Goal: Information Seeking & Learning: Learn about a topic

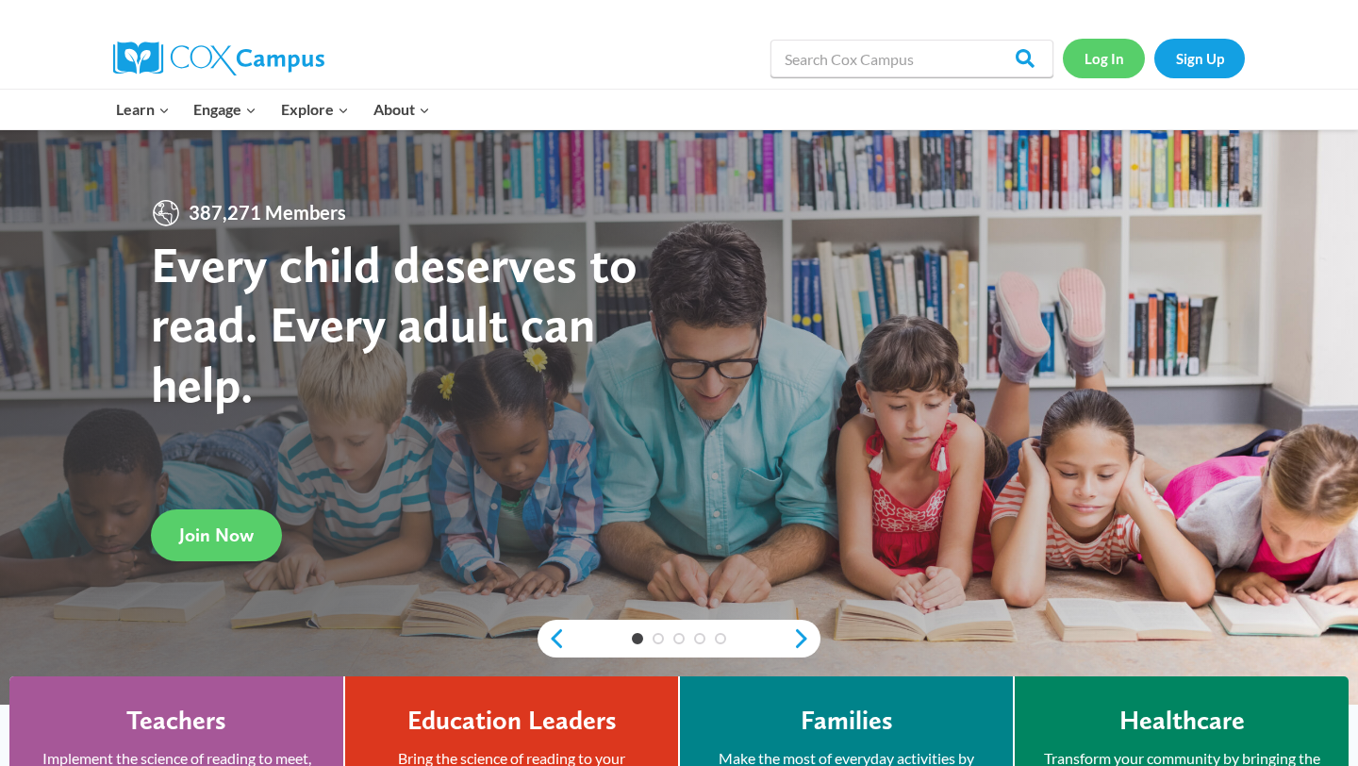
click at [1097, 52] on link "Log In" at bounding box center [1104, 58] width 82 height 39
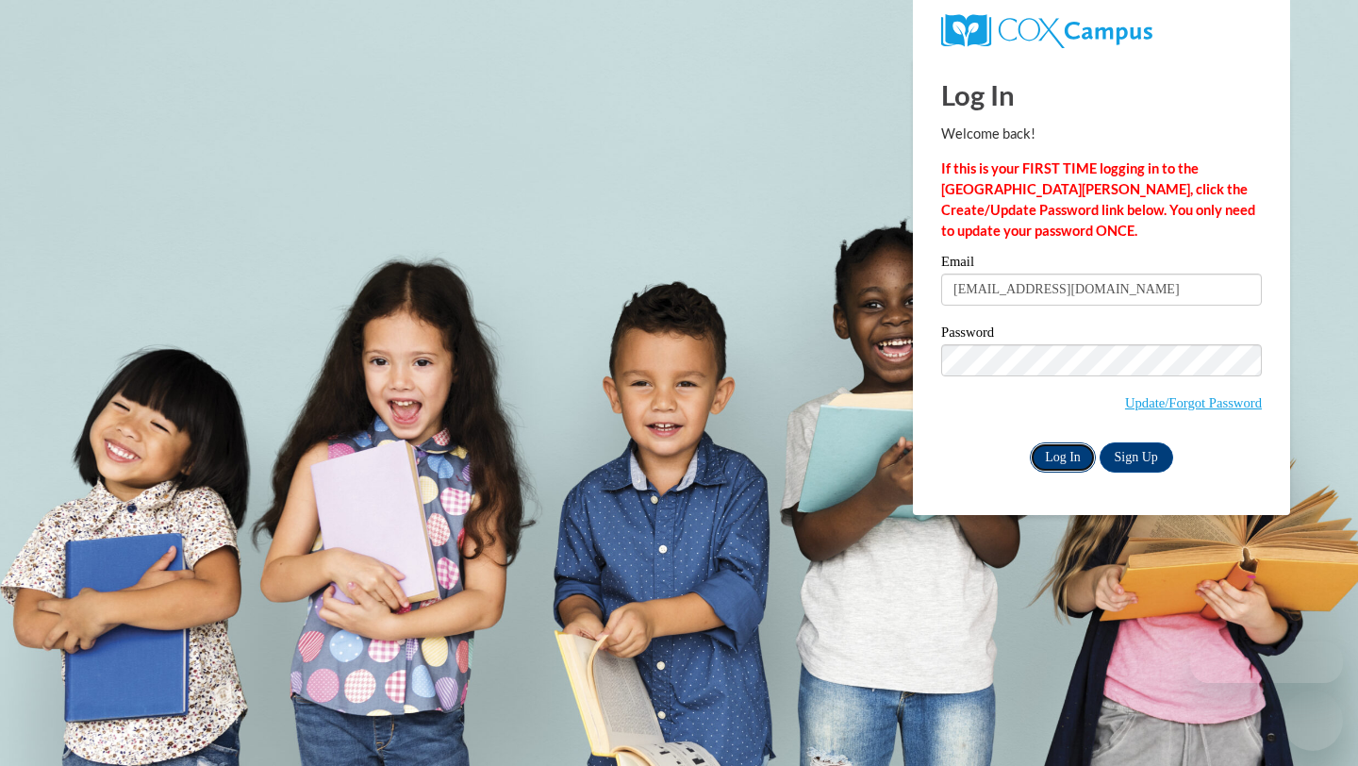
click at [1067, 445] on input "Log In" at bounding box center [1063, 457] width 66 height 30
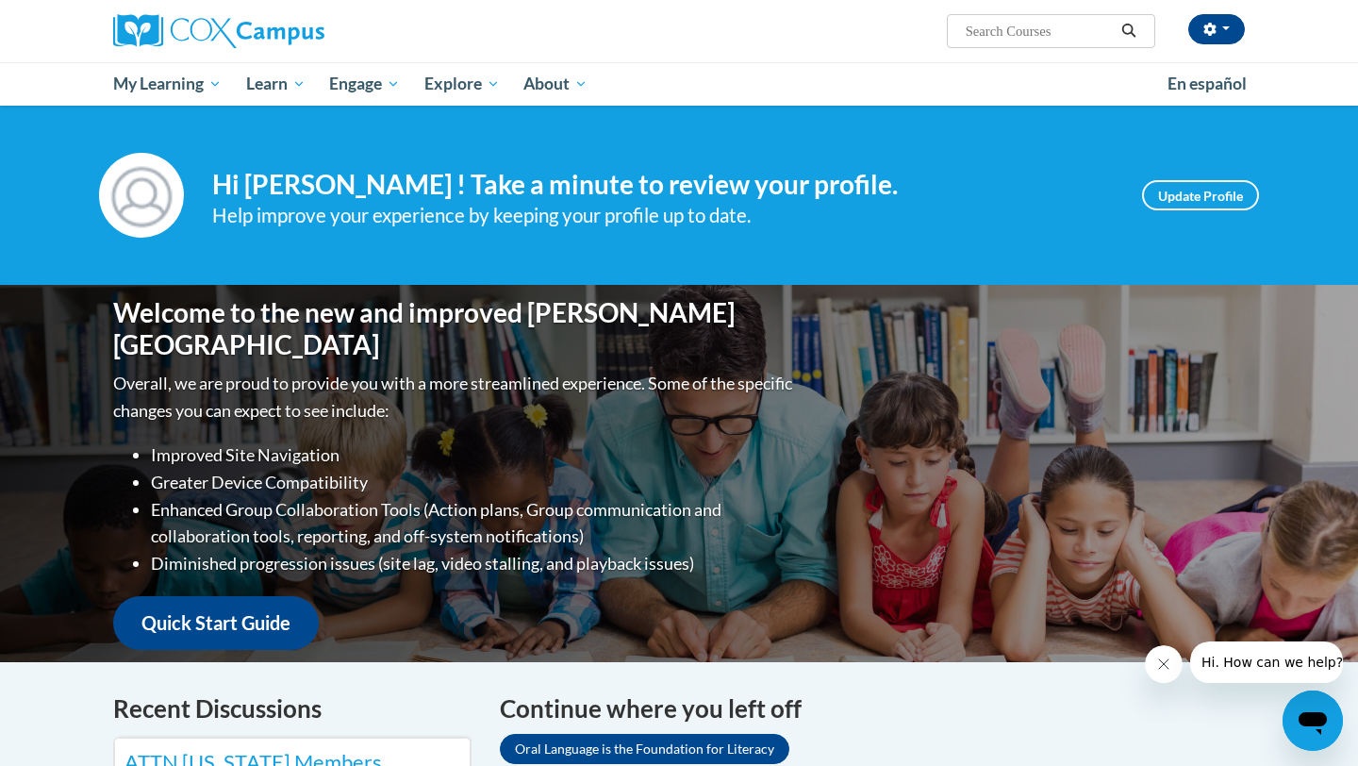
click at [1021, 39] on input "Search..." at bounding box center [1039, 31] width 151 height 23
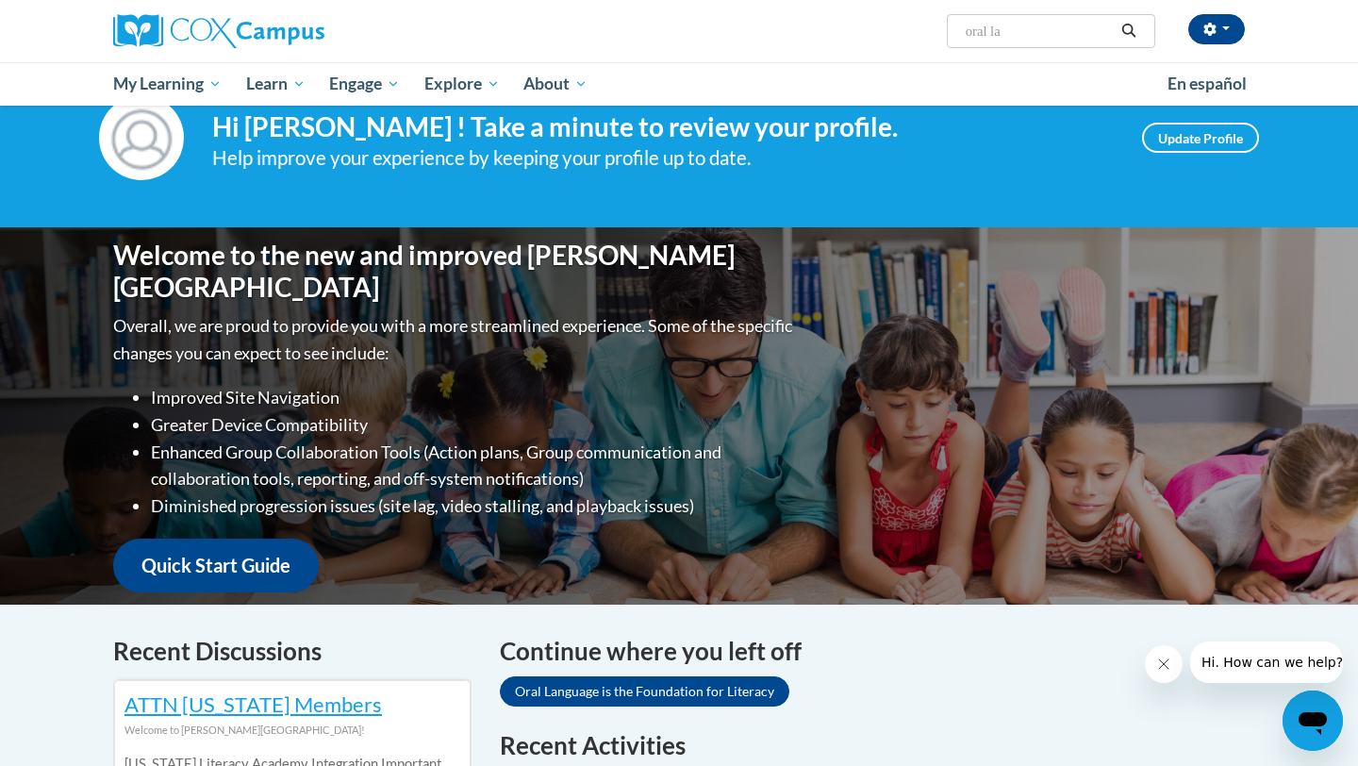
scroll to position [61, 0]
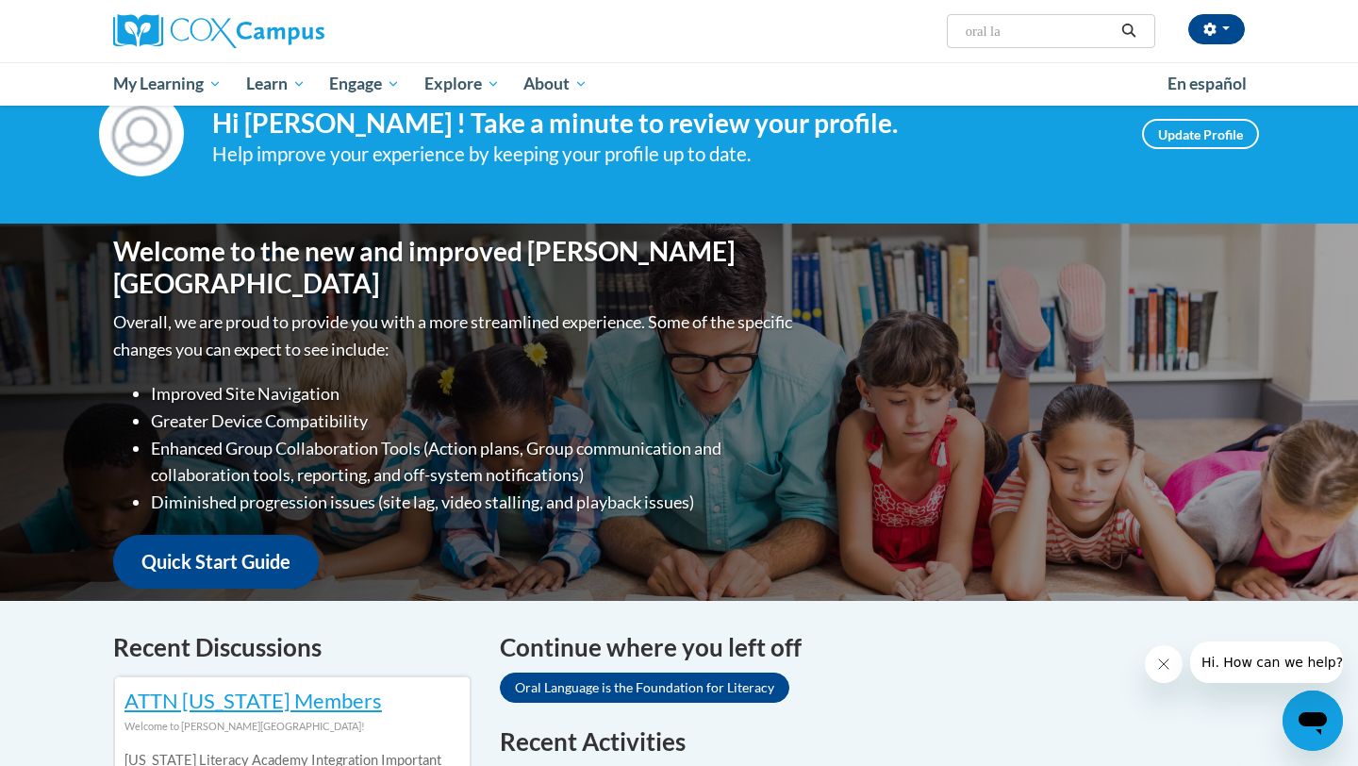
type input "oral la"
click at [732, 678] on link "Oral Language is the Foundation for Literacy" at bounding box center [644, 687] width 289 height 30
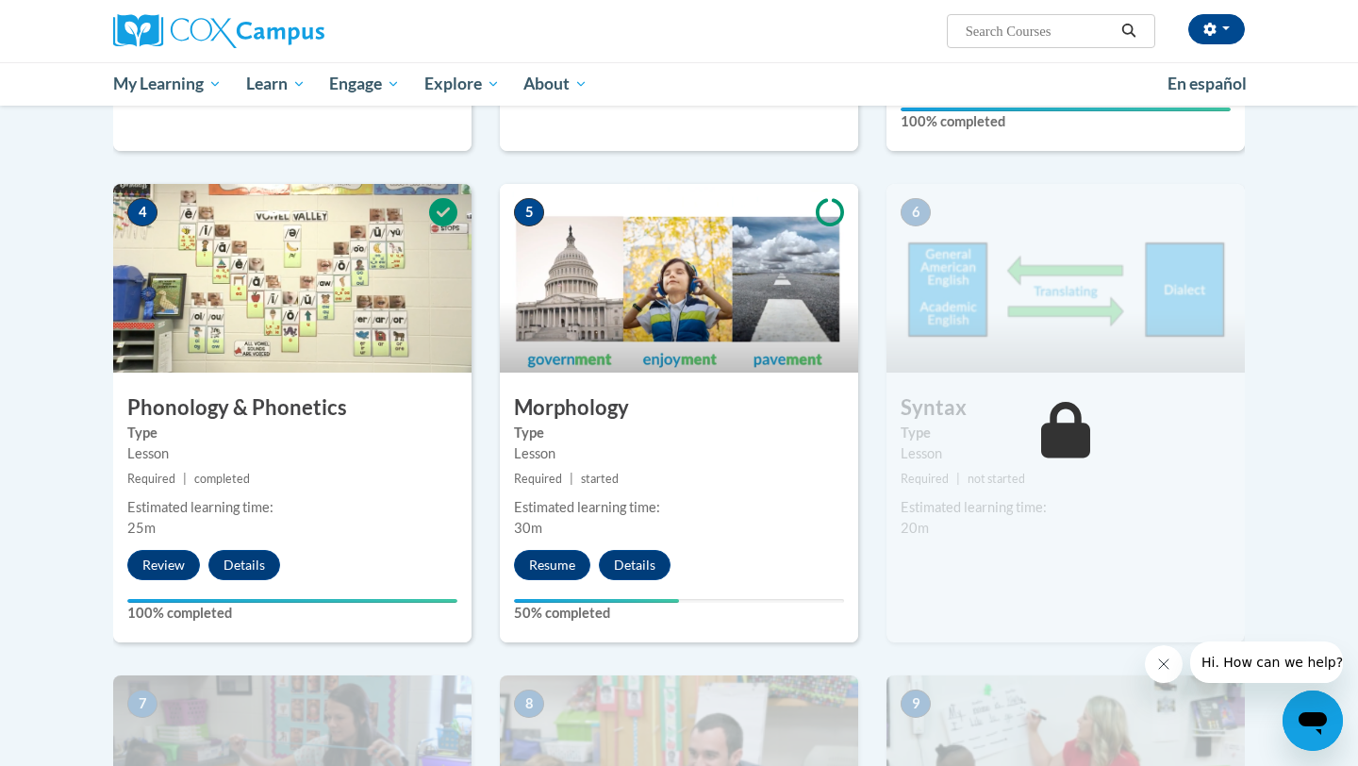
scroll to position [864, 0]
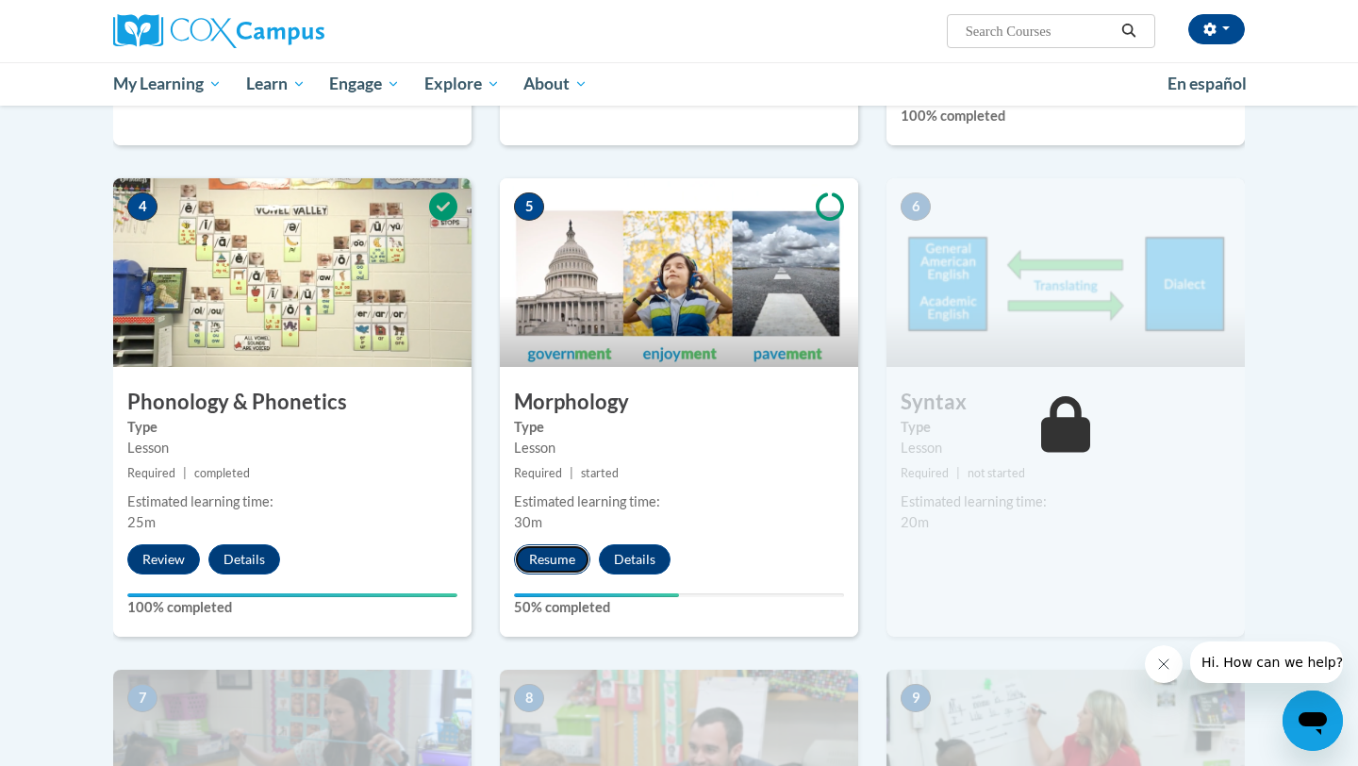
click at [548, 553] on button "Resume" at bounding box center [552, 559] width 76 height 30
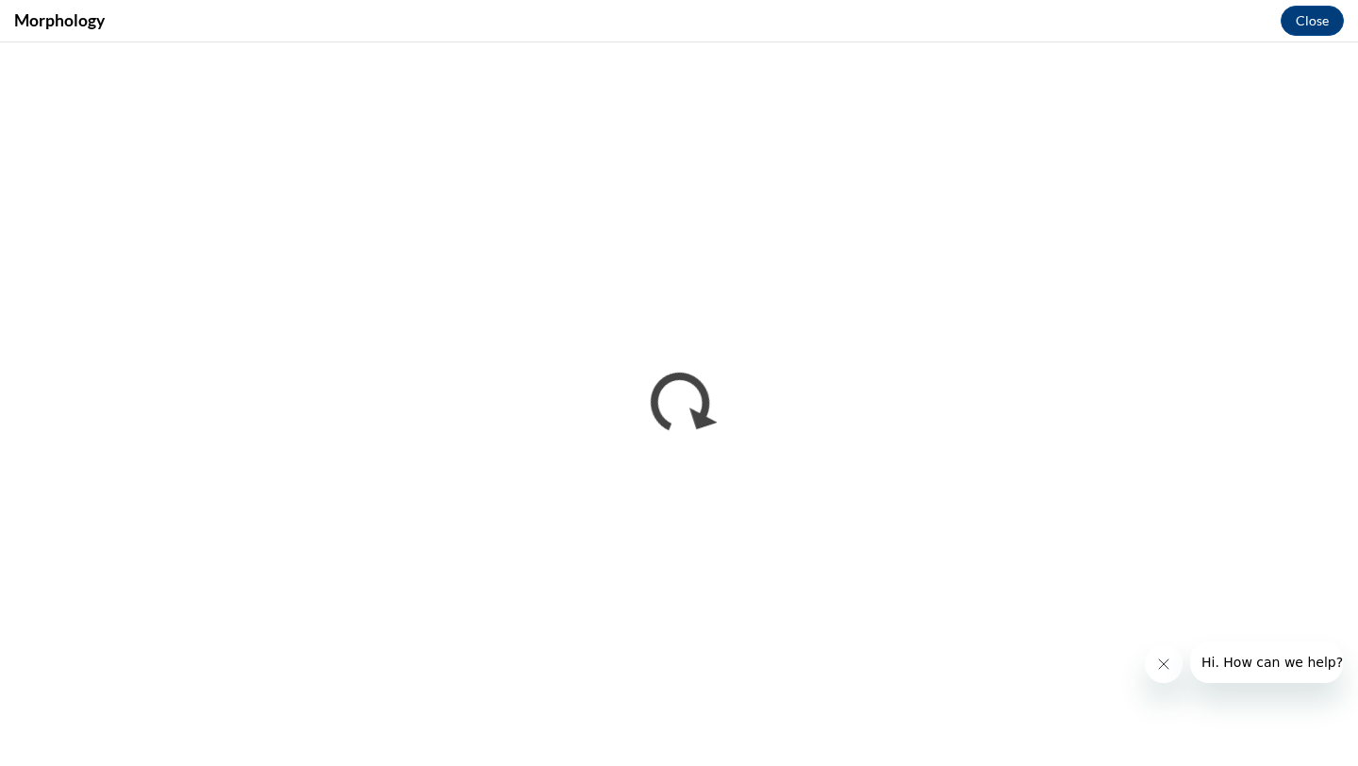
scroll to position [0, 0]
click at [1146, 655] on button "Close message from company" at bounding box center [1164, 664] width 38 height 38
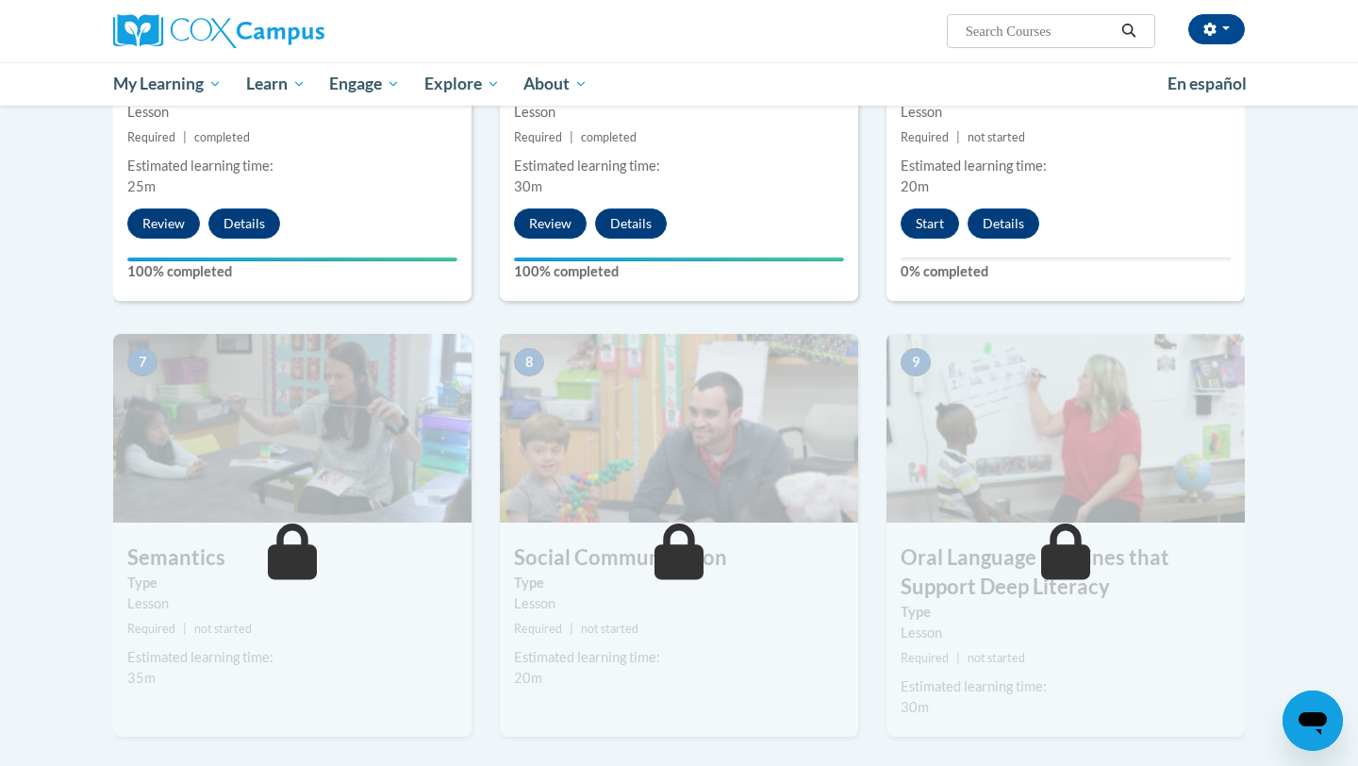
scroll to position [1200, 0]
click at [937, 233] on button "Start" at bounding box center [929, 222] width 58 height 30
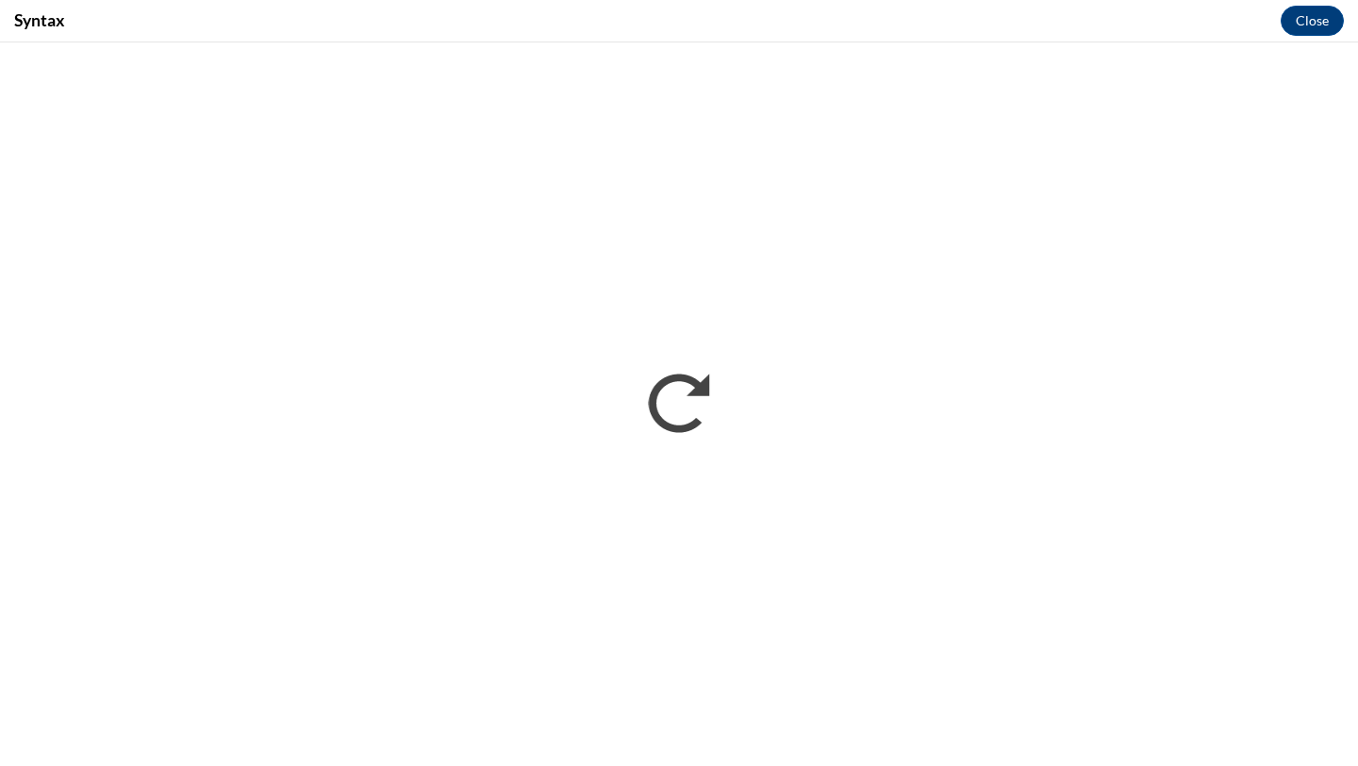
scroll to position [0, 0]
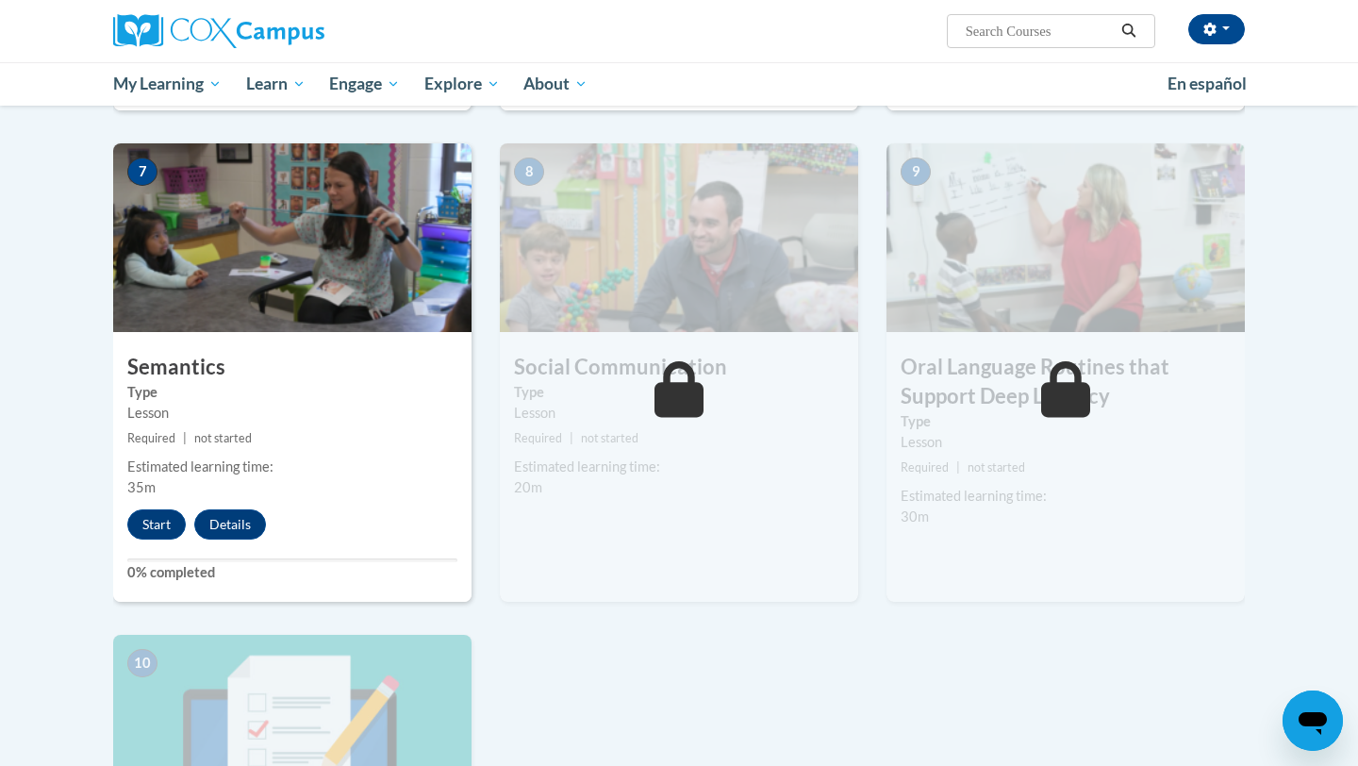
scroll to position [1391, 0]
click at [142, 540] on div "7 Semantics Type Lesson Required | not started Estimated learning time: 35m Sta…" at bounding box center [292, 371] width 358 height 458
click at [147, 523] on button "Start" at bounding box center [156, 523] width 58 height 30
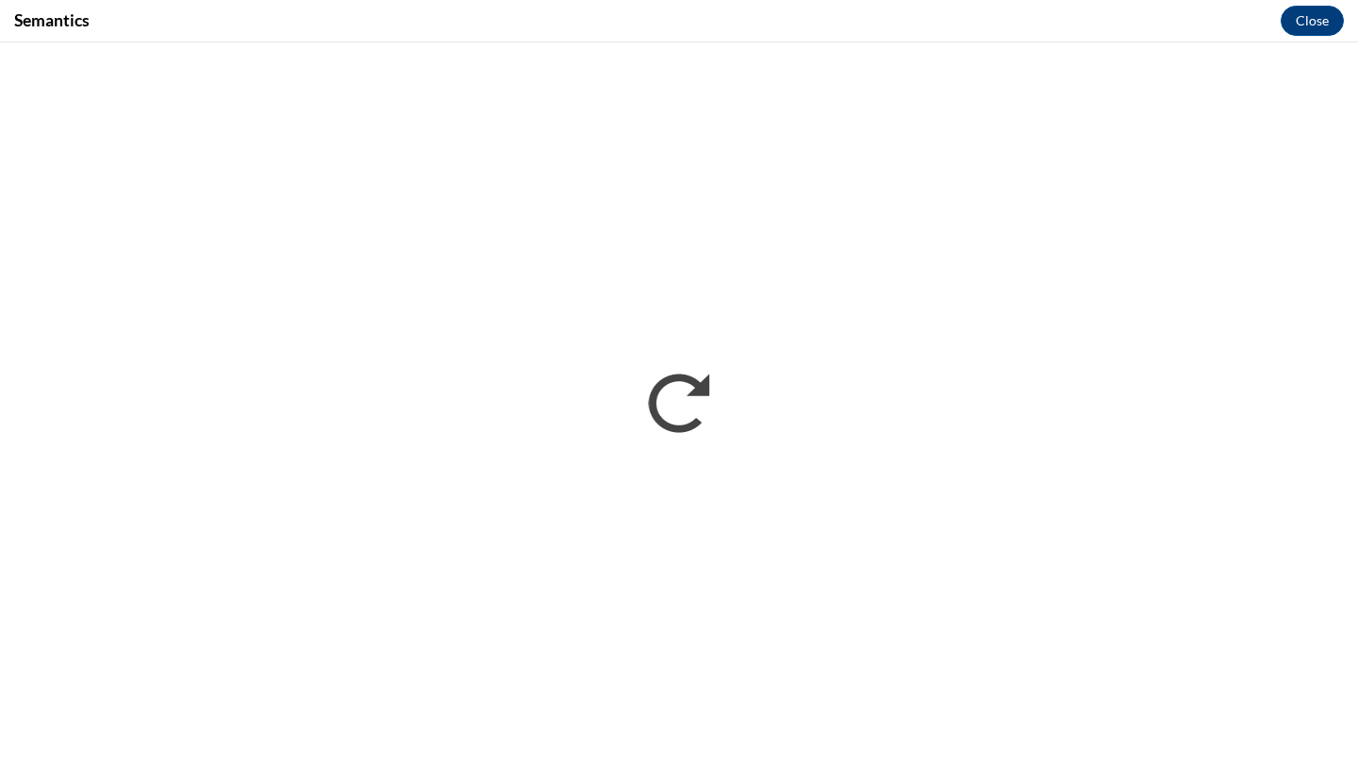
scroll to position [0, 0]
